Goal: Transaction & Acquisition: Obtain resource

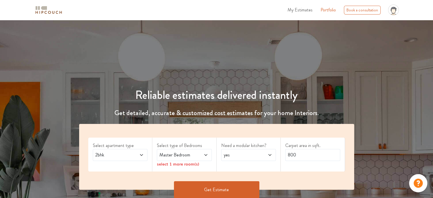
click at [109, 158] on span "2bhk" at bounding box center [112, 155] width 37 height 7
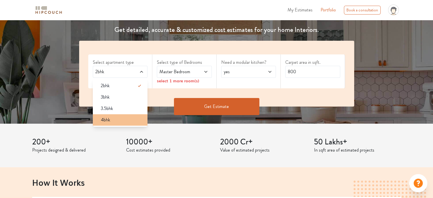
scroll to position [85, 0]
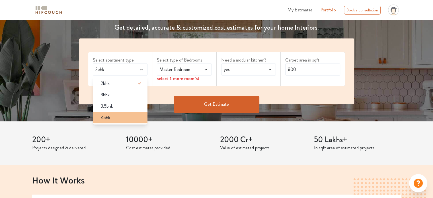
click at [115, 119] on div "4bhk" at bounding box center [122, 117] width 52 height 7
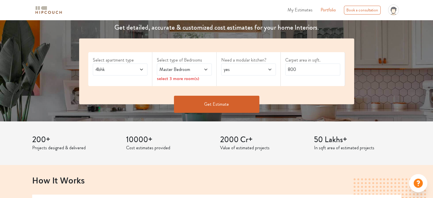
click at [177, 71] on span "Master Bedroom" at bounding box center [176, 69] width 37 height 7
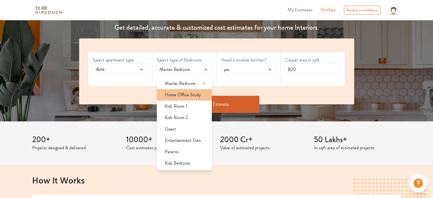
click at [184, 99] on li "Home Office Study" at bounding box center [184, 94] width 55 height 11
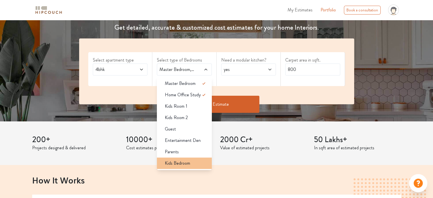
click at [181, 164] on span "Kids Bedroom" at bounding box center [177, 163] width 25 height 7
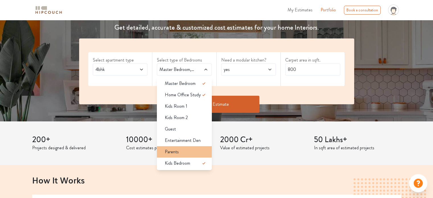
click at [180, 149] on div "Parents" at bounding box center [186, 151] width 52 height 7
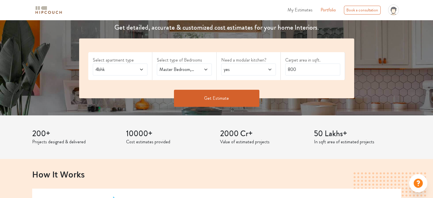
click at [205, 75] on div "Master Bedroom,Home Office Study,Parents,Kids Bedroom" at bounding box center [184, 70] width 55 height 12
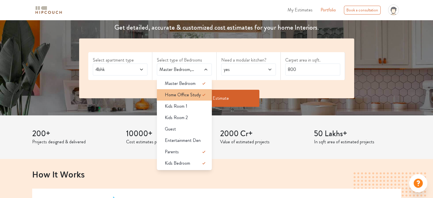
click at [203, 93] on icon at bounding box center [204, 94] width 7 height 7
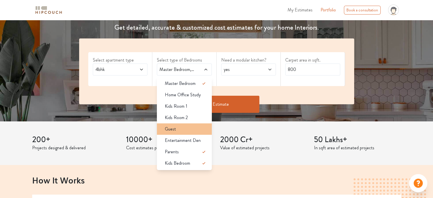
click at [183, 132] on div "Guest" at bounding box center [186, 129] width 52 height 7
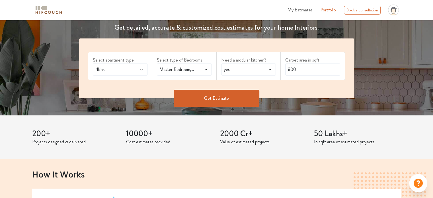
click at [240, 69] on span "yes" at bounding box center [241, 69] width 37 height 7
click at [300, 72] on input "800" at bounding box center [313, 70] width 55 height 12
drag, startPoint x: 299, startPoint y: 69, endPoint x: 257, endPoint y: 71, distance: 42.5
click at [257, 71] on div "Select apartment type 4bhk Select type of Bedrooms Master Bedroom,Guest,Parents…" at bounding box center [216, 68] width 275 height 60
type input "1575"
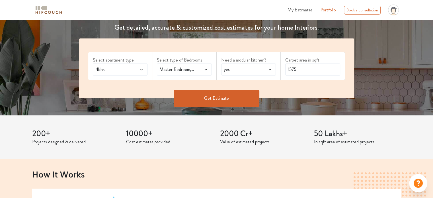
click at [251, 95] on button "Get Estimate" at bounding box center [216, 98] width 85 height 17
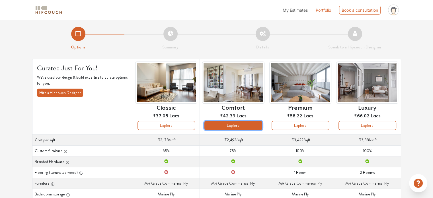
click at [246, 125] on button "Explore" at bounding box center [234, 125] width 58 height 9
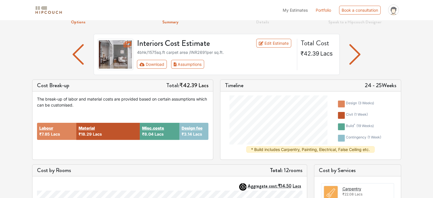
scroll to position [24, 0]
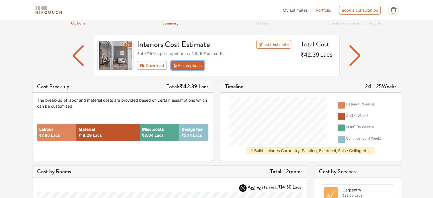
click at [180, 66] on button "Assumptions" at bounding box center [187, 65] width 33 height 9
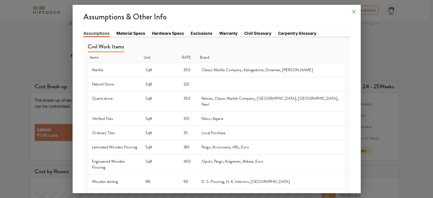
scroll to position [0, 0]
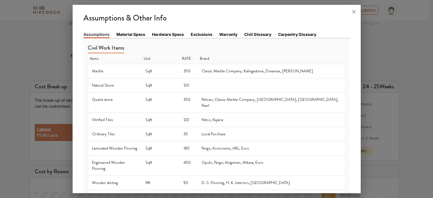
click at [133, 34] on link "Material Specs" at bounding box center [131, 34] width 29 height 6
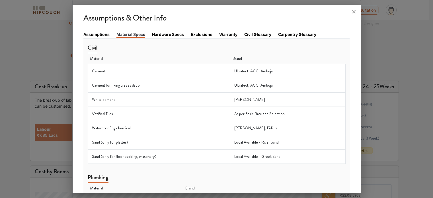
click at [168, 35] on link "Hardware Specs" at bounding box center [168, 34] width 32 height 6
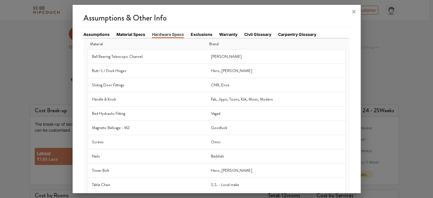
click at [206, 33] on link "Exclusions" at bounding box center [202, 34] width 22 height 6
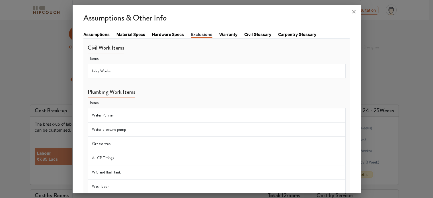
click at [223, 32] on link "Warranty" at bounding box center [228, 34] width 18 height 6
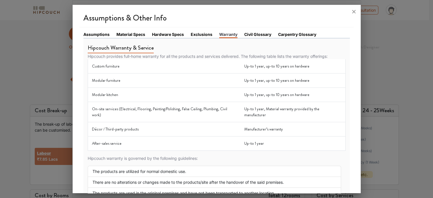
click at [261, 34] on link "Civil Glossary" at bounding box center [258, 34] width 27 height 6
